Goal: Find specific page/section: Find specific page/section

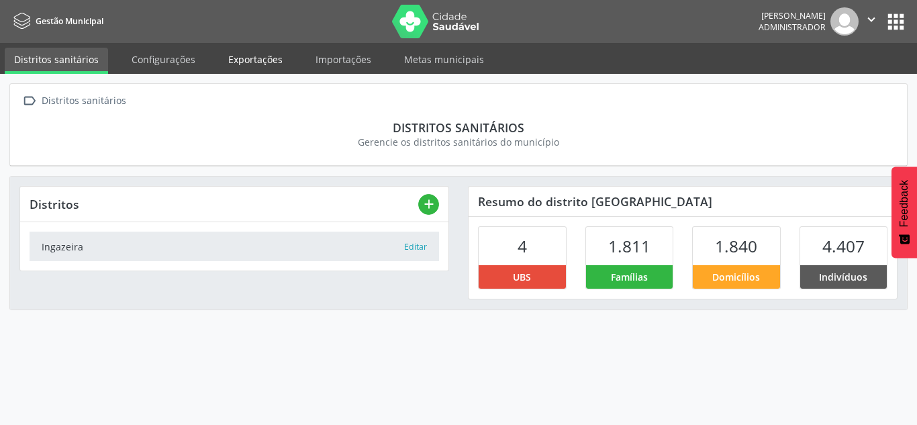
click at [247, 51] on link "Exportações" at bounding box center [255, 59] width 73 height 23
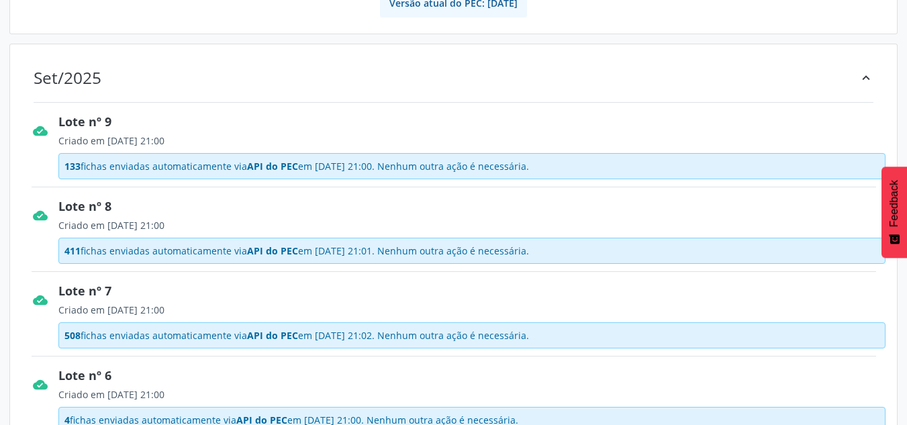
scroll to position [196, 0]
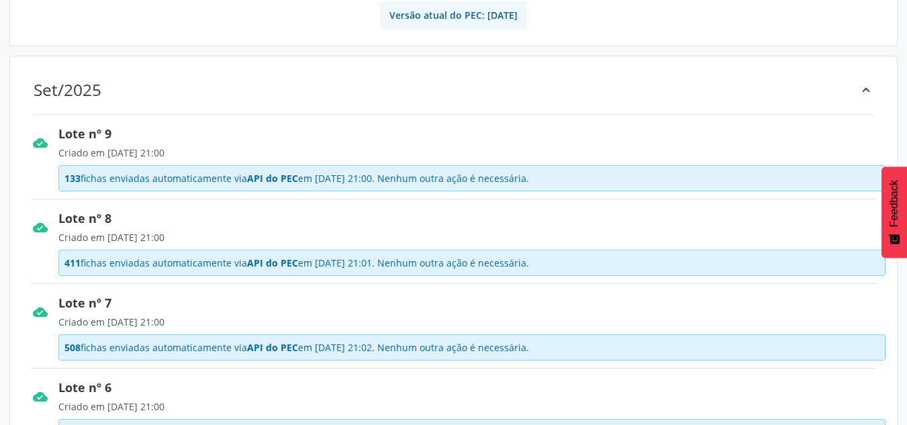
drag, startPoint x: 79, startPoint y: 178, endPoint x: 47, endPoint y: 172, distance: 32.8
click at [47, 172] on div "cloud_done Lote nº 9 Criado em 24/09/2025 21:00 133 fichas enviadas automaticam…" at bounding box center [453, 156] width 863 height 75
click at [67, 175] on span "133" at bounding box center [72, 178] width 16 height 13
drag, startPoint x: 77, startPoint y: 179, endPoint x: 52, endPoint y: 175, distance: 25.8
click at [52, 175] on div "cloud_done Lote nº 9 Criado em 24/09/2025 21:00 133 fichas enviadas automaticam…" at bounding box center [453, 156] width 863 height 75
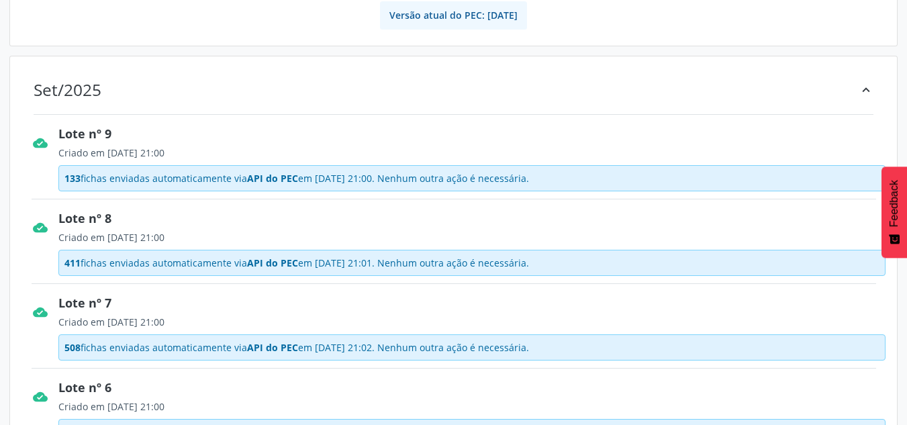
click at [77, 179] on span "133" at bounding box center [72, 178] width 16 height 13
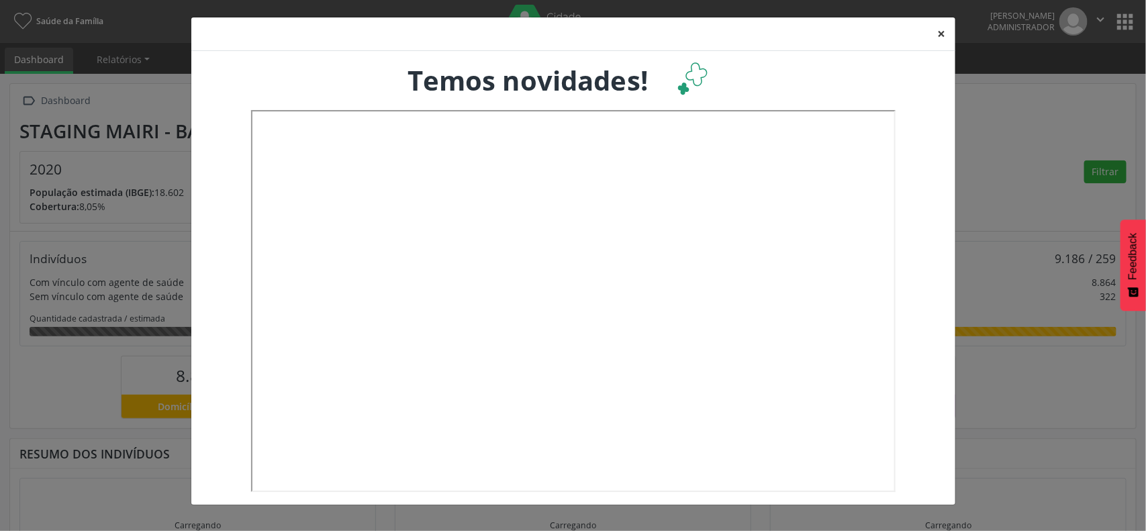
click at [938, 28] on button "×" at bounding box center [941, 33] width 27 height 33
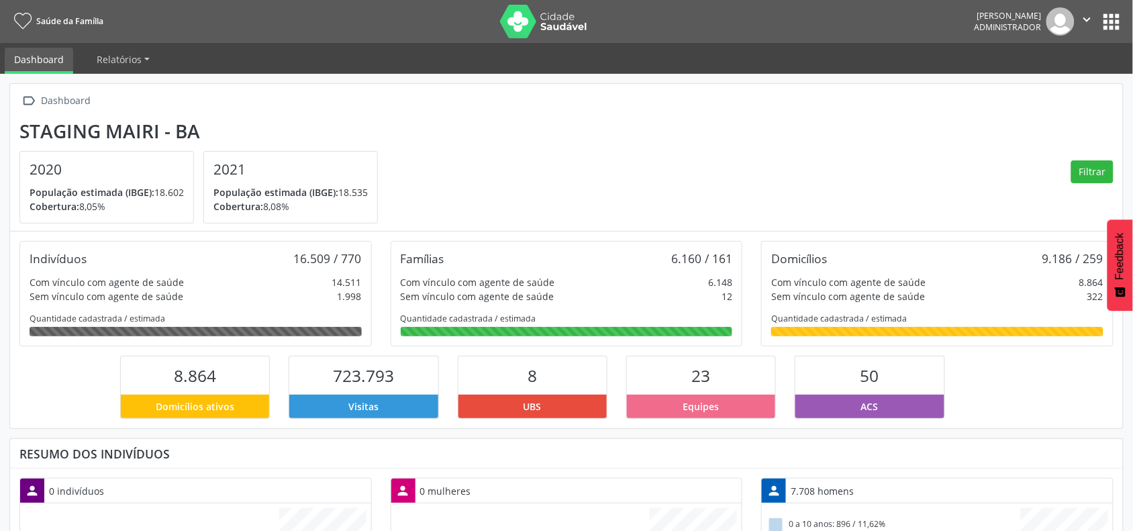
scroll to position [224, 370]
click at [1122, 21] on button "apps" at bounding box center [1111, 21] width 23 height 23
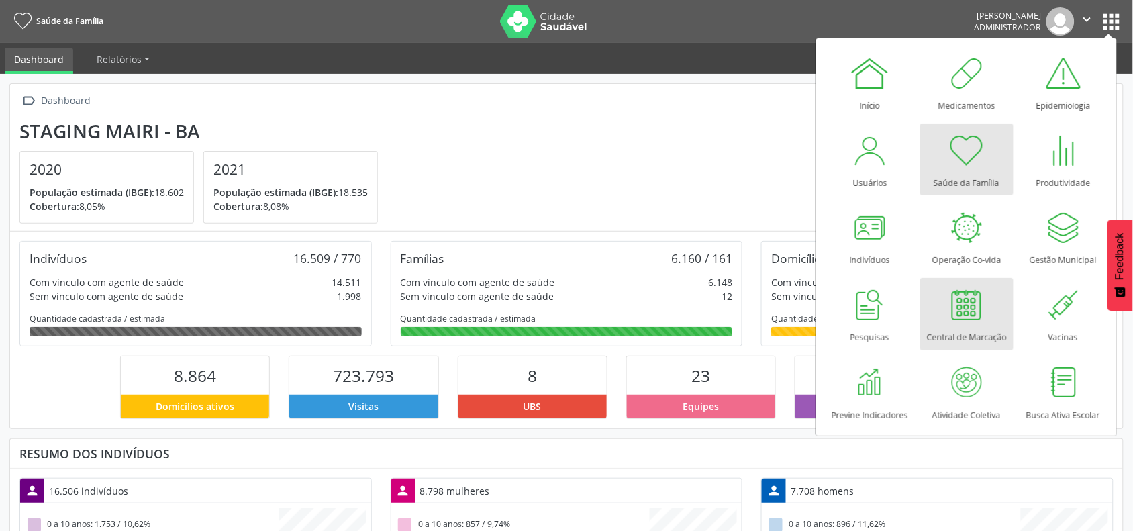
click at [982, 319] on div at bounding box center [966, 305] width 40 height 40
